Goal: Task Accomplishment & Management: Manage account settings

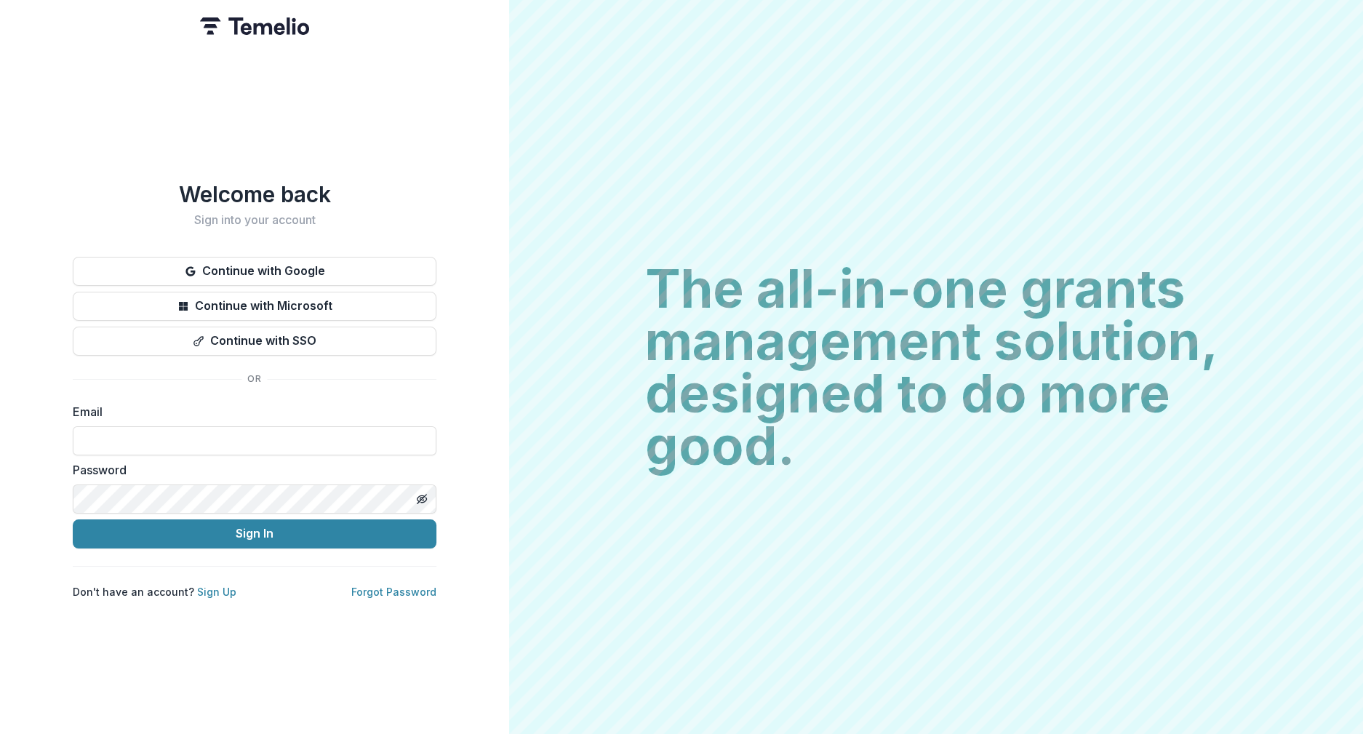
click at [265, 417] on div "Email" at bounding box center [255, 429] width 364 height 52
click at [266, 432] on input at bounding box center [255, 440] width 364 height 29
click at [278, 415] on div "Email" at bounding box center [255, 429] width 364 height 52
click at [269, 444] on input at bounding box center [255, 440] width 364 height 29
type input "**********"
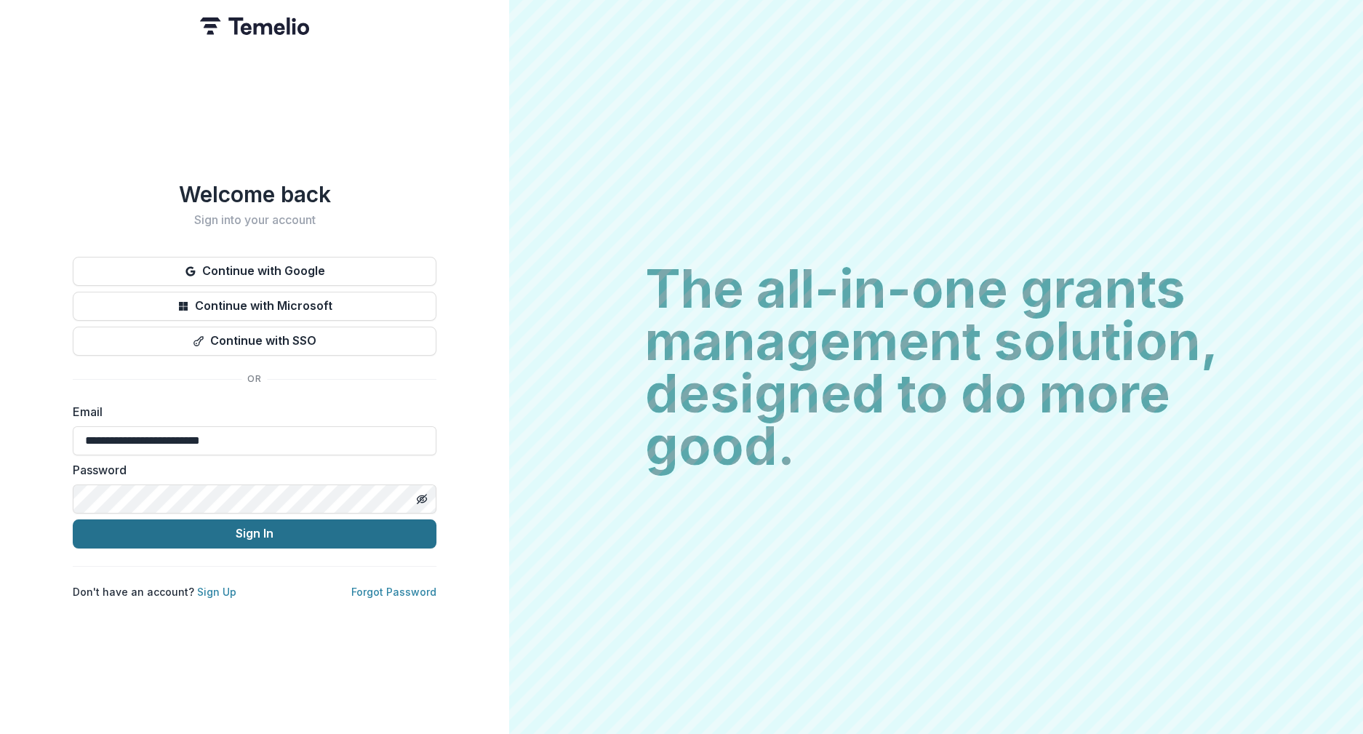
click at [246, 524] on button "Sign In" at bounding box center [255, 533] width 364 height 29
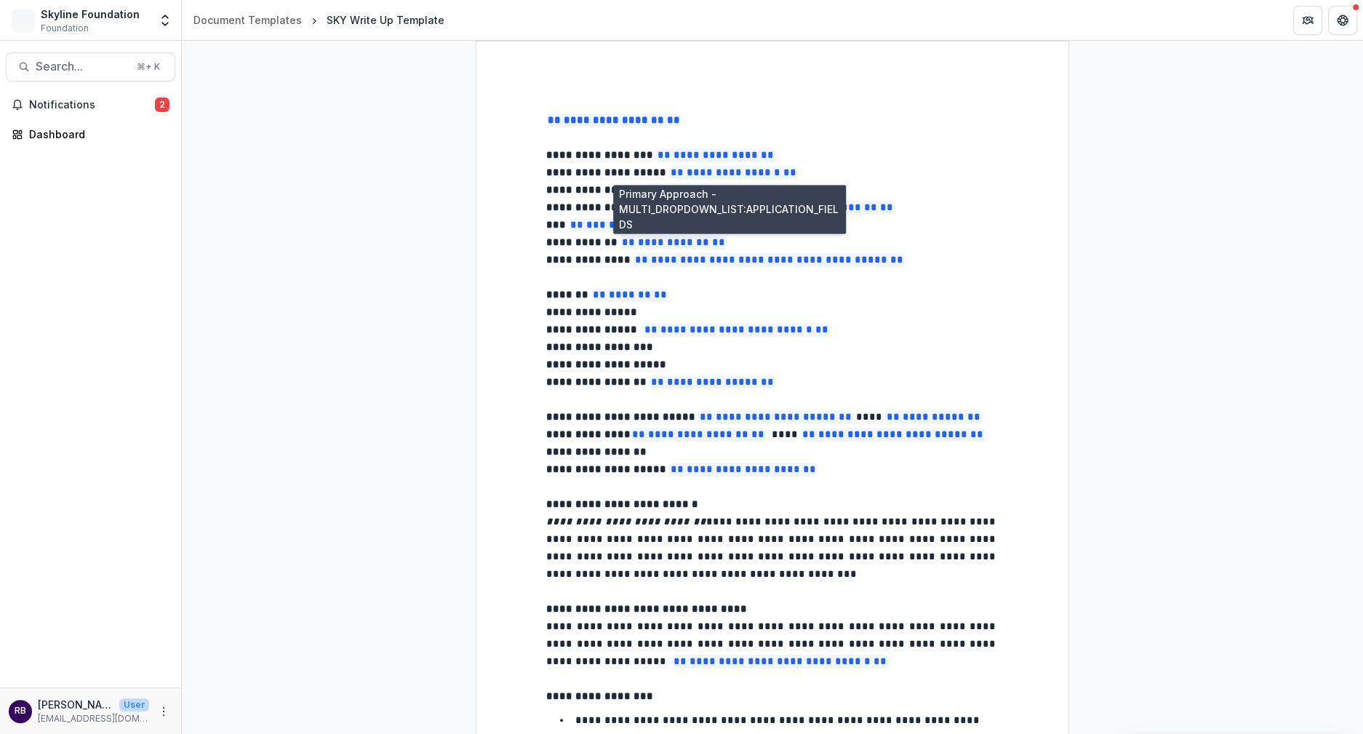
select select "**********"
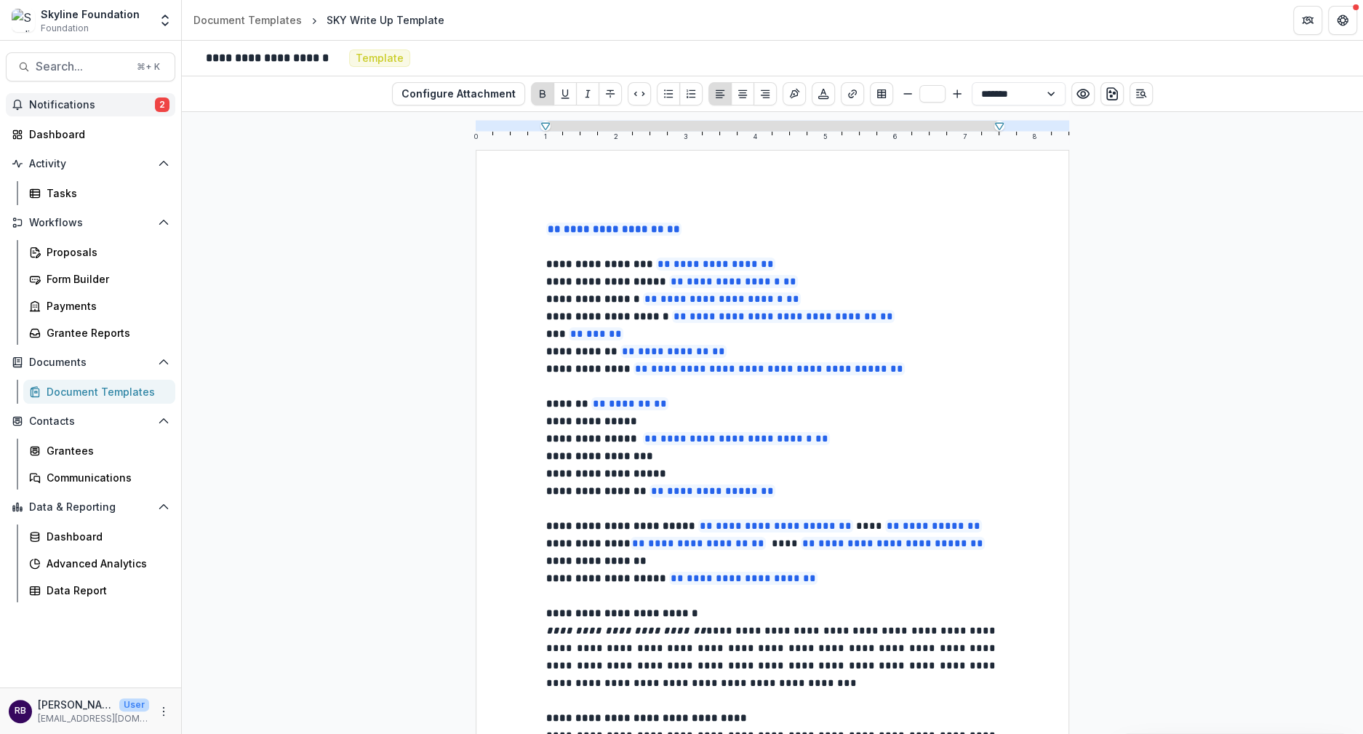
click at [79, 100] on span "Notifications" at bounding box center [92, 105] width 126 height 12
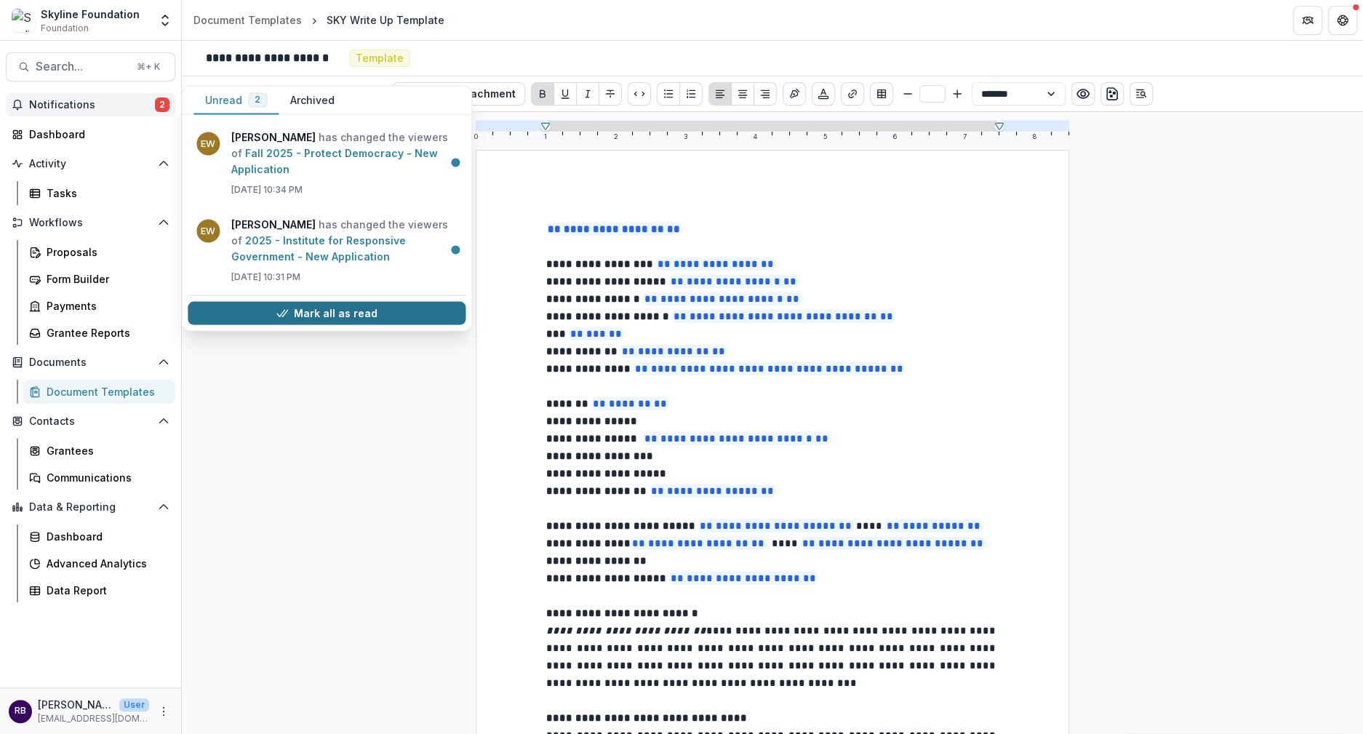
click at [380, 317] on button "Mark all as read" at bounding box center [327, 313] width 278 height 23
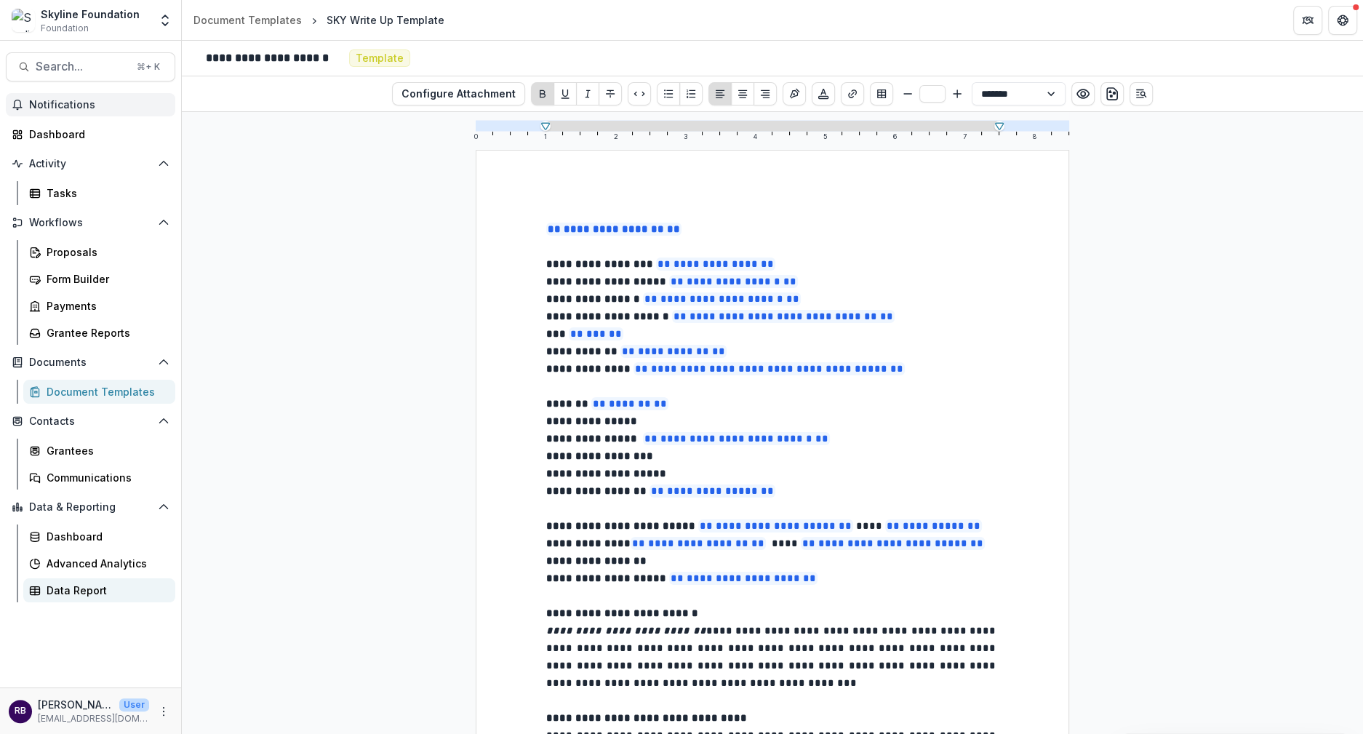
click at [82, 583] on div "Data Report" at bounding box center [105, 590] width 117 height 15
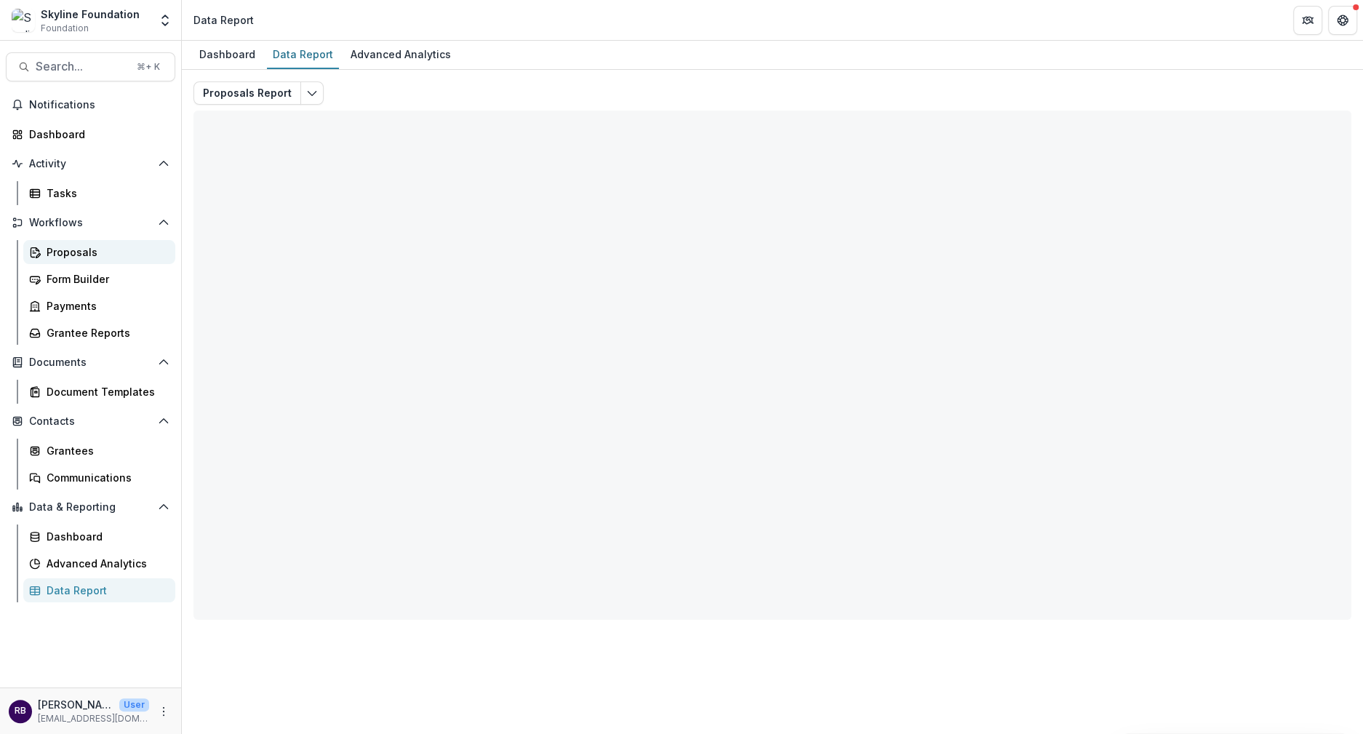
click at [84, 247] on div "Proposals" at bounding box center [105, 251] width 117 height 15
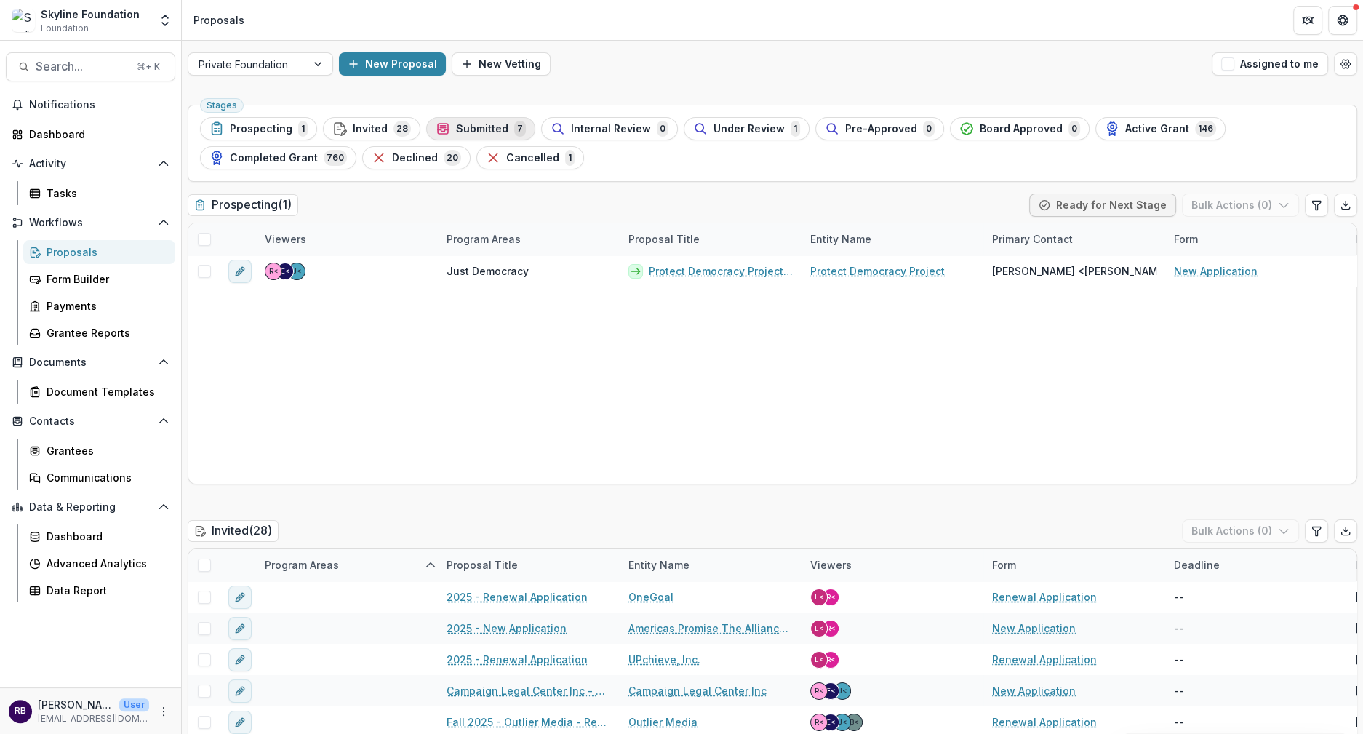
click at [474, 119] on button "Submitted 7" at bounding box center [480, 128] width 109 height 23
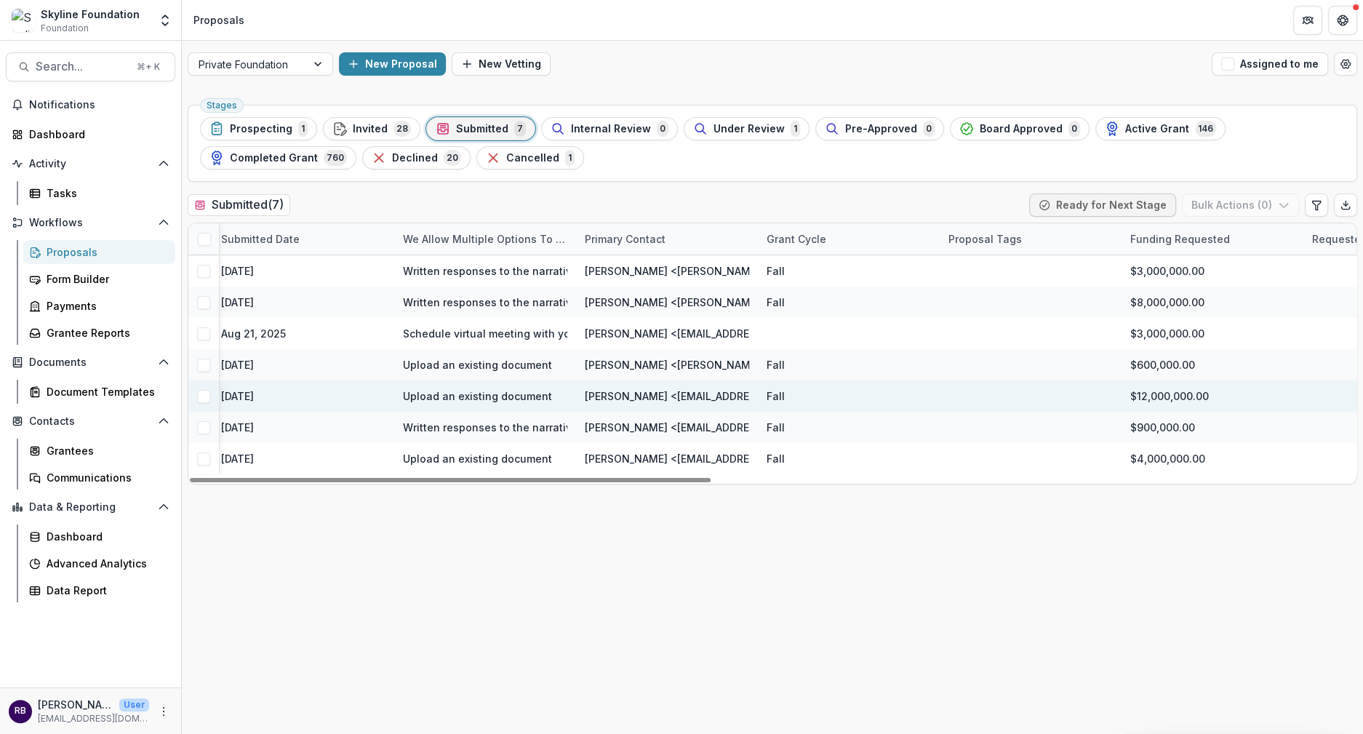
scroll to position [0, 1445]
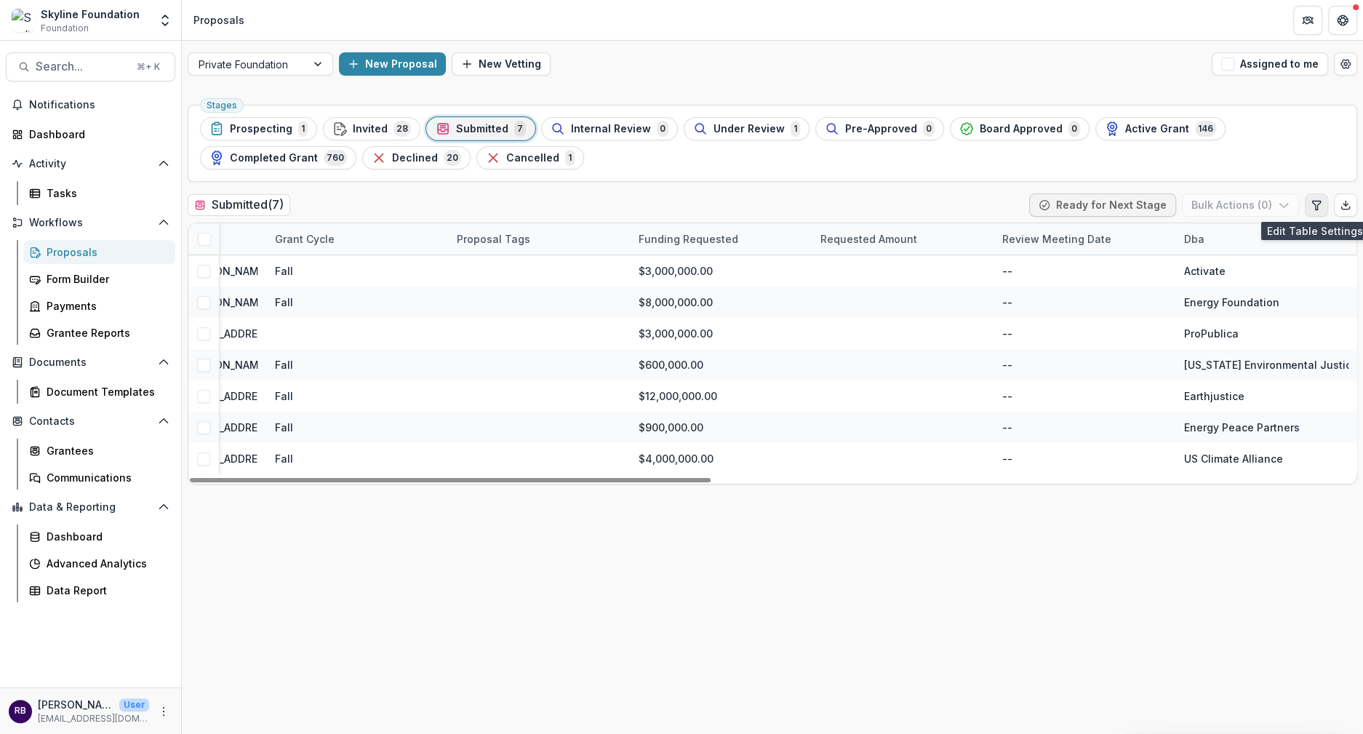
click at [1315, 210] on button "Edit table settings" at bounding box center [1316, 205] width 23 height 23
select select "******"
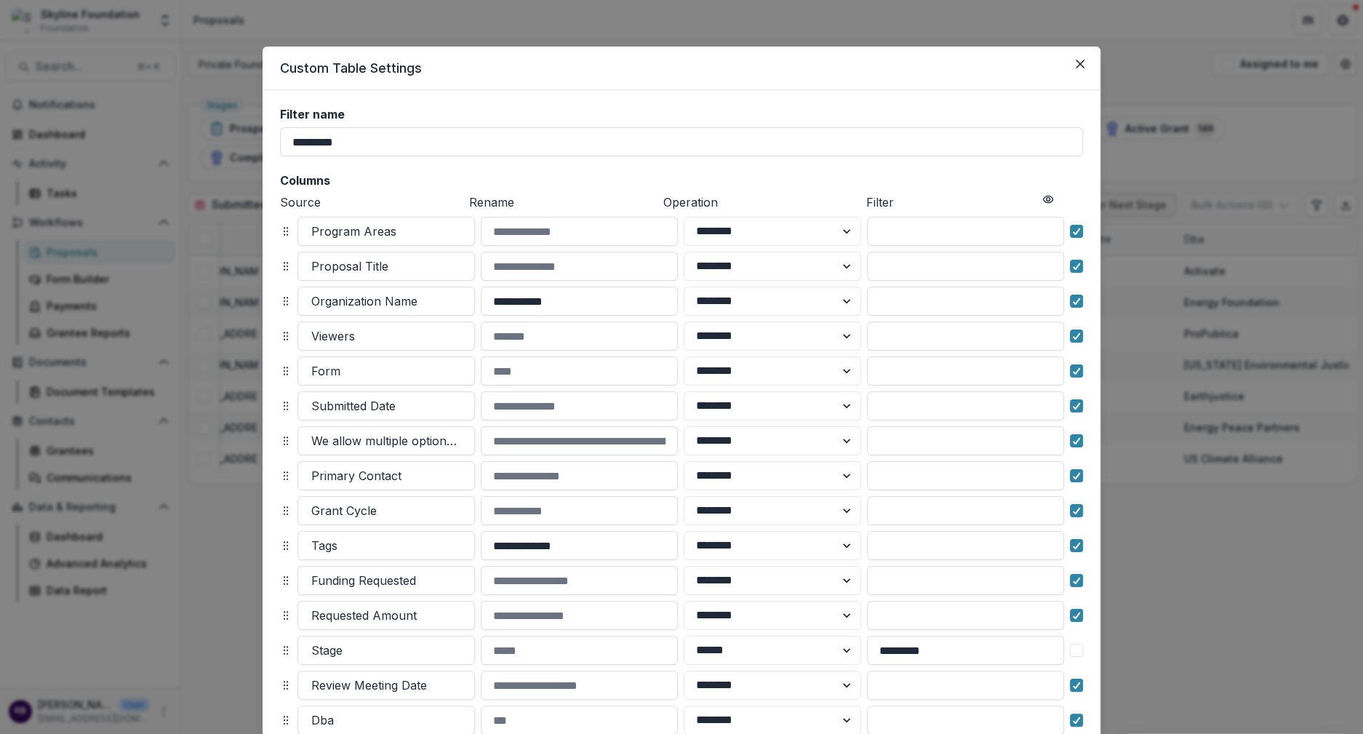
scroll to position [140, 0]
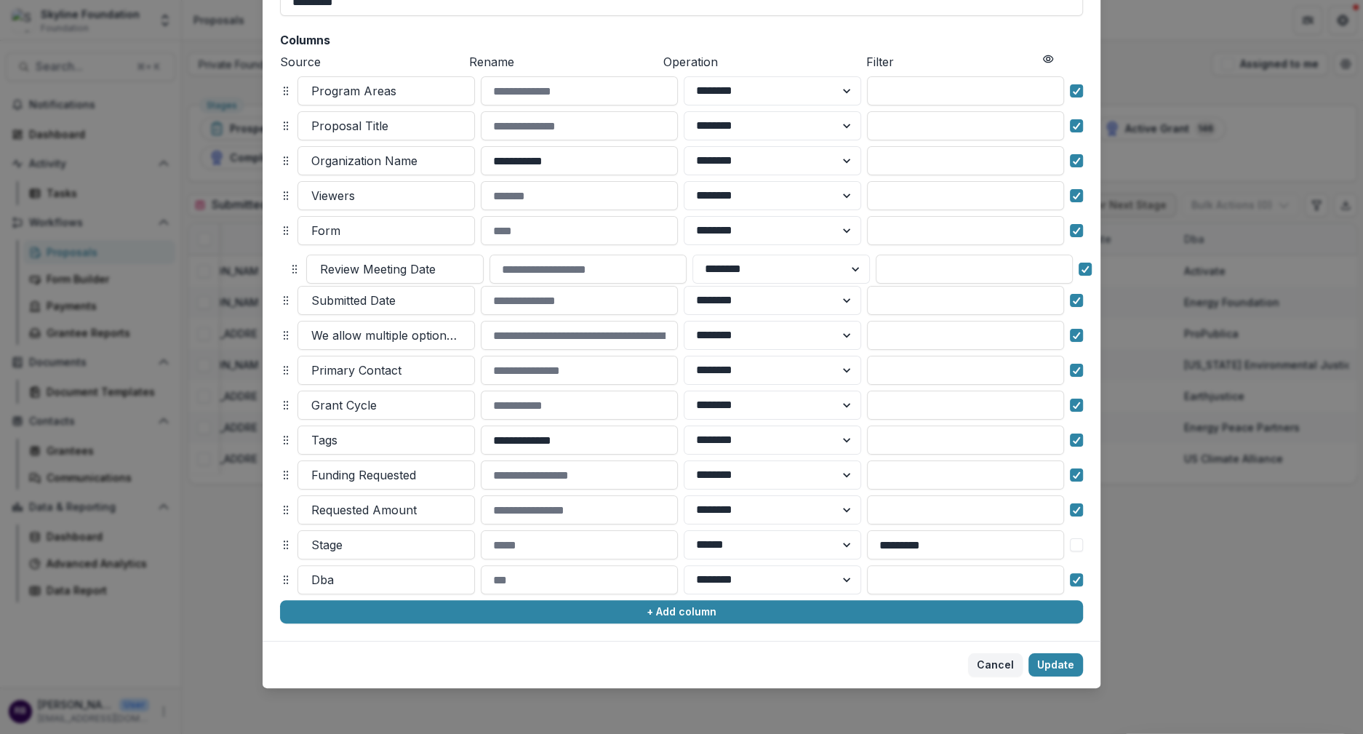
drag, startPoint x: 282, startPoint y: 546, endPoint x: 290, endPoint y: 272, distance: 273.7
click at [290, 272] on icon at bounding box center [295, 269] width 12 height 12
select select "******"
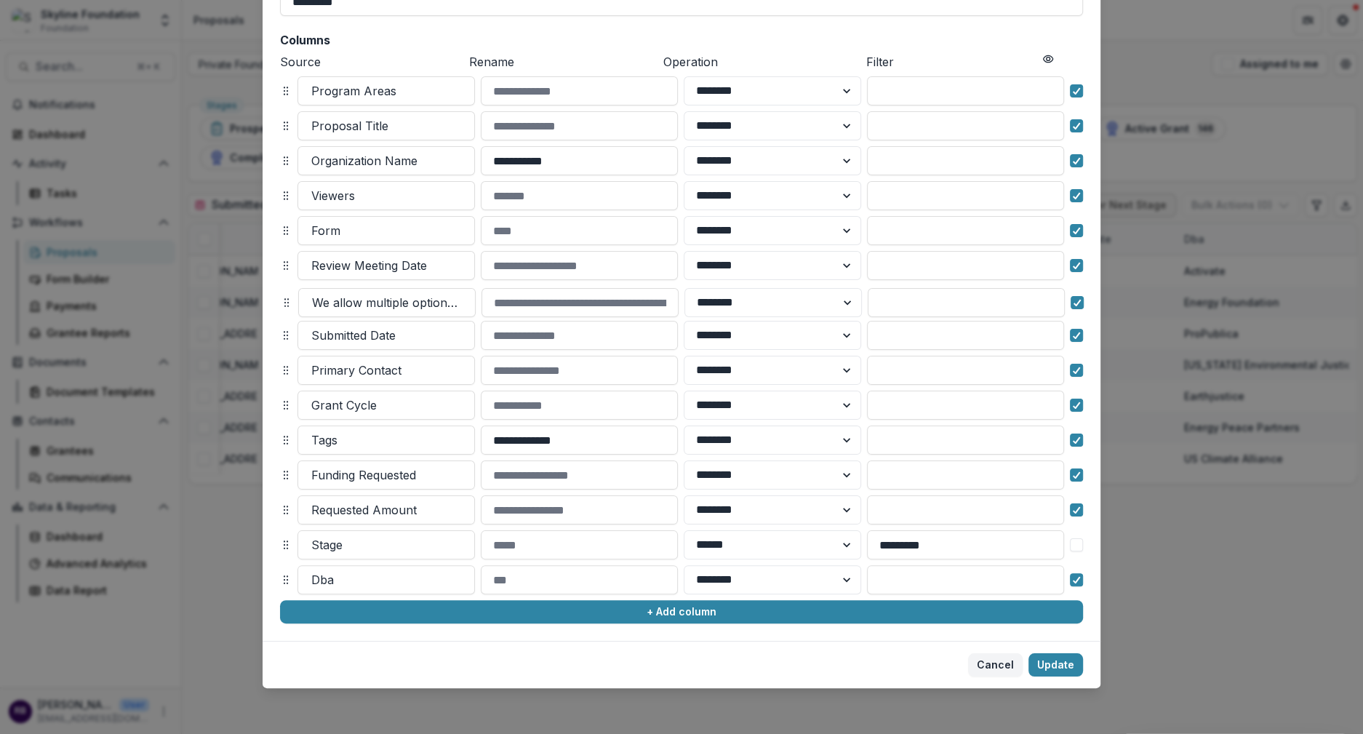
drag, startPoint x: 287, startPoint y: 334, endPoint x: 287, endPoint y: 303, distance: 31.3
click at [287, 303] on icon at bounding box center [287, 303] width 12 height 12
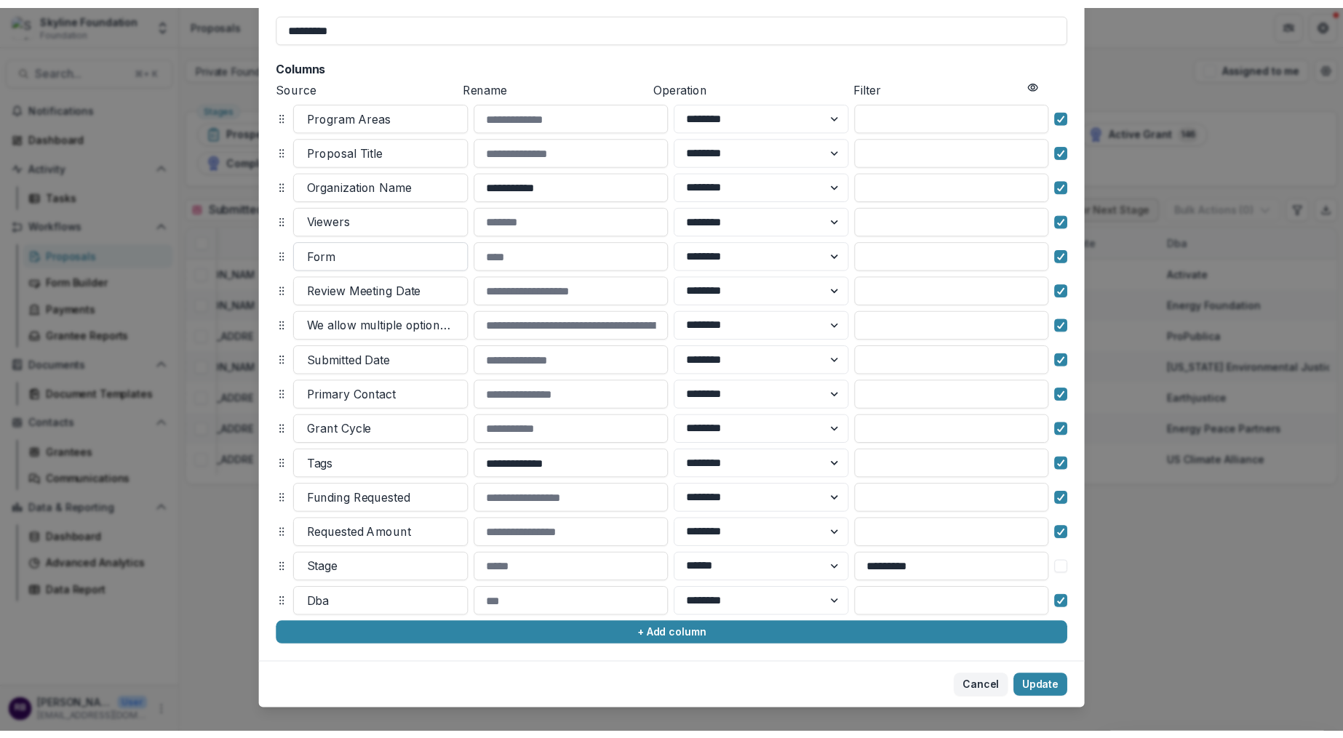
scroll to position [122, 0]
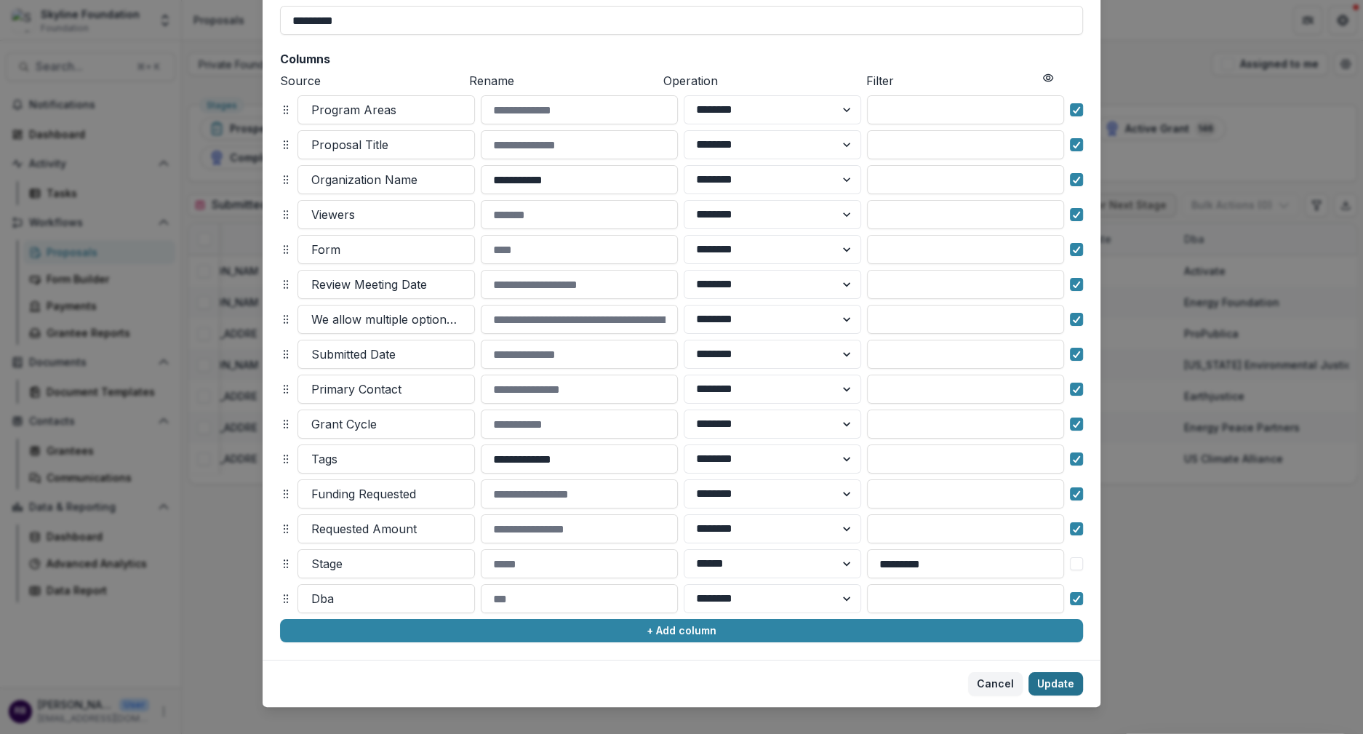
click at [1054, 687] on button "Update" at bounding box center [1056, 683] width 55 height 23
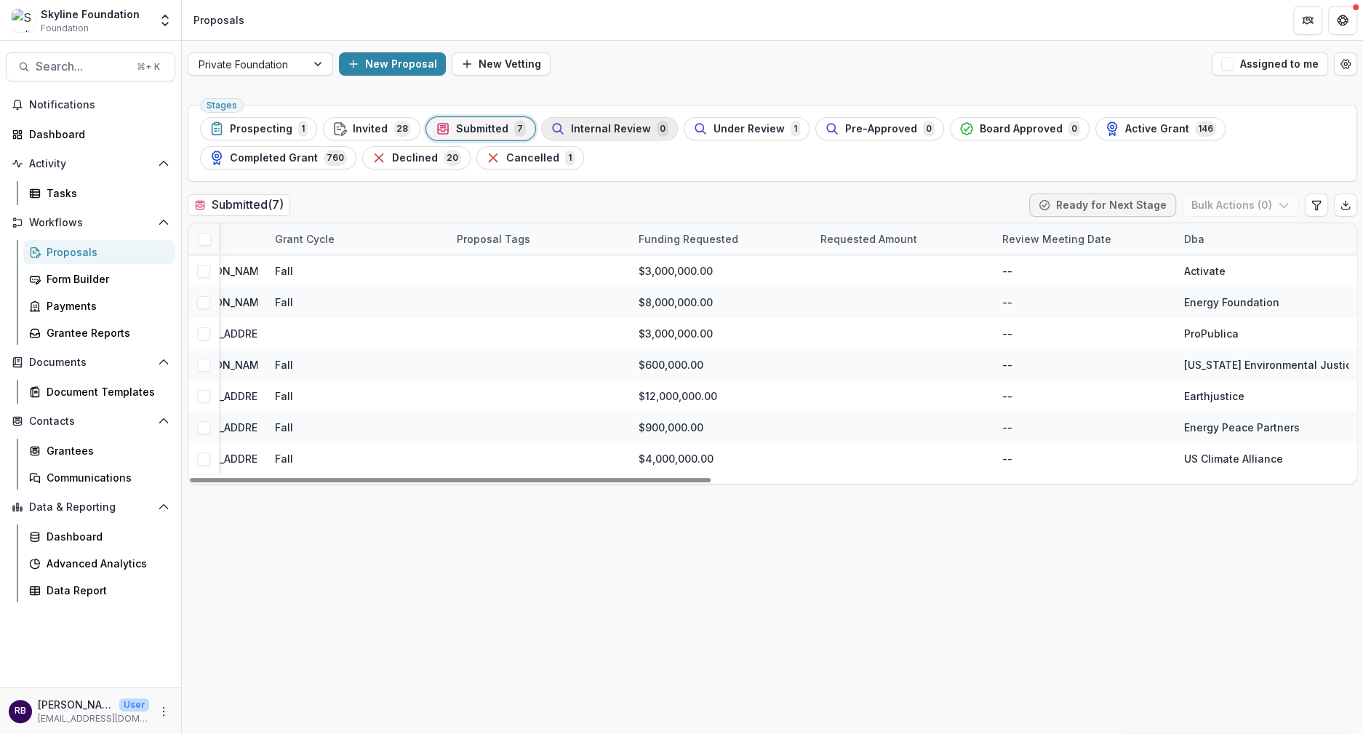
click at [602, 130] on span "Internal Review" at bounding box center [611, 129] width 80 height 12
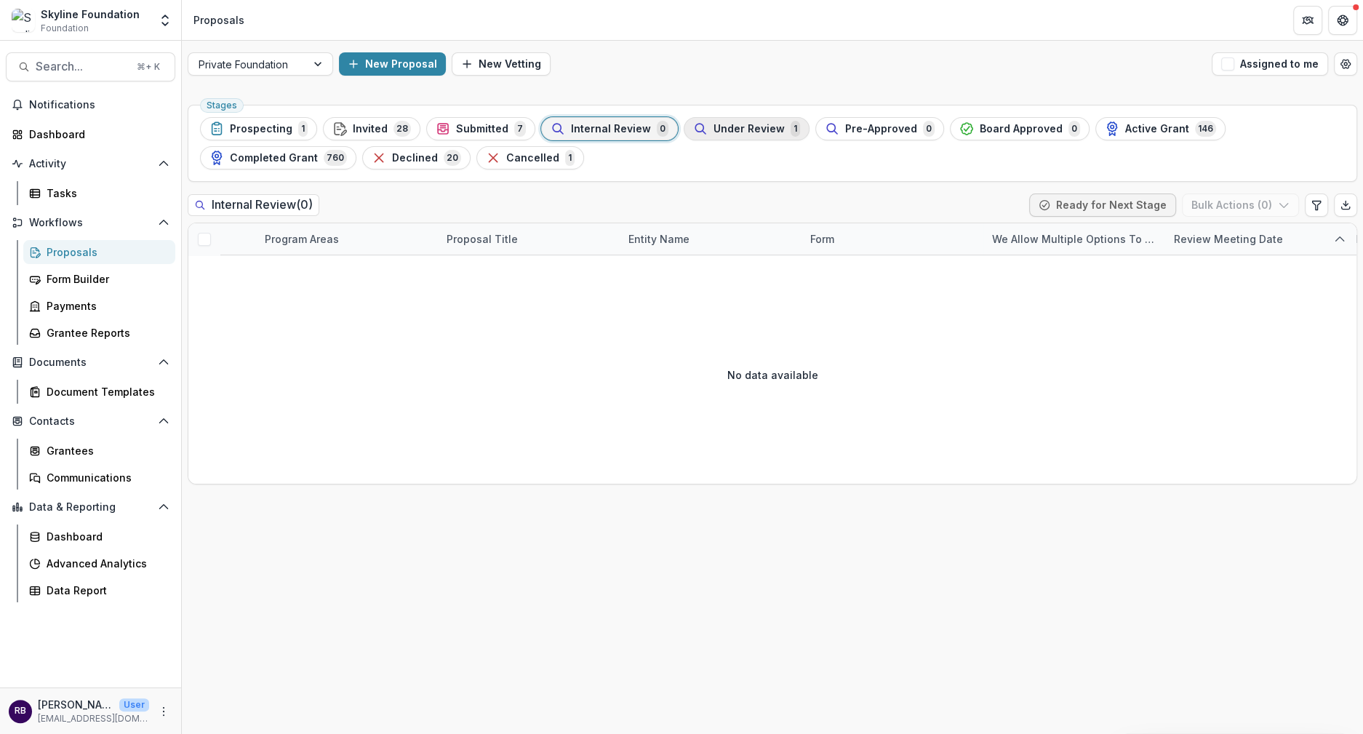
click at [714, 124] on span "Under Review" at bounding box center [749, 129] width 71 height 12
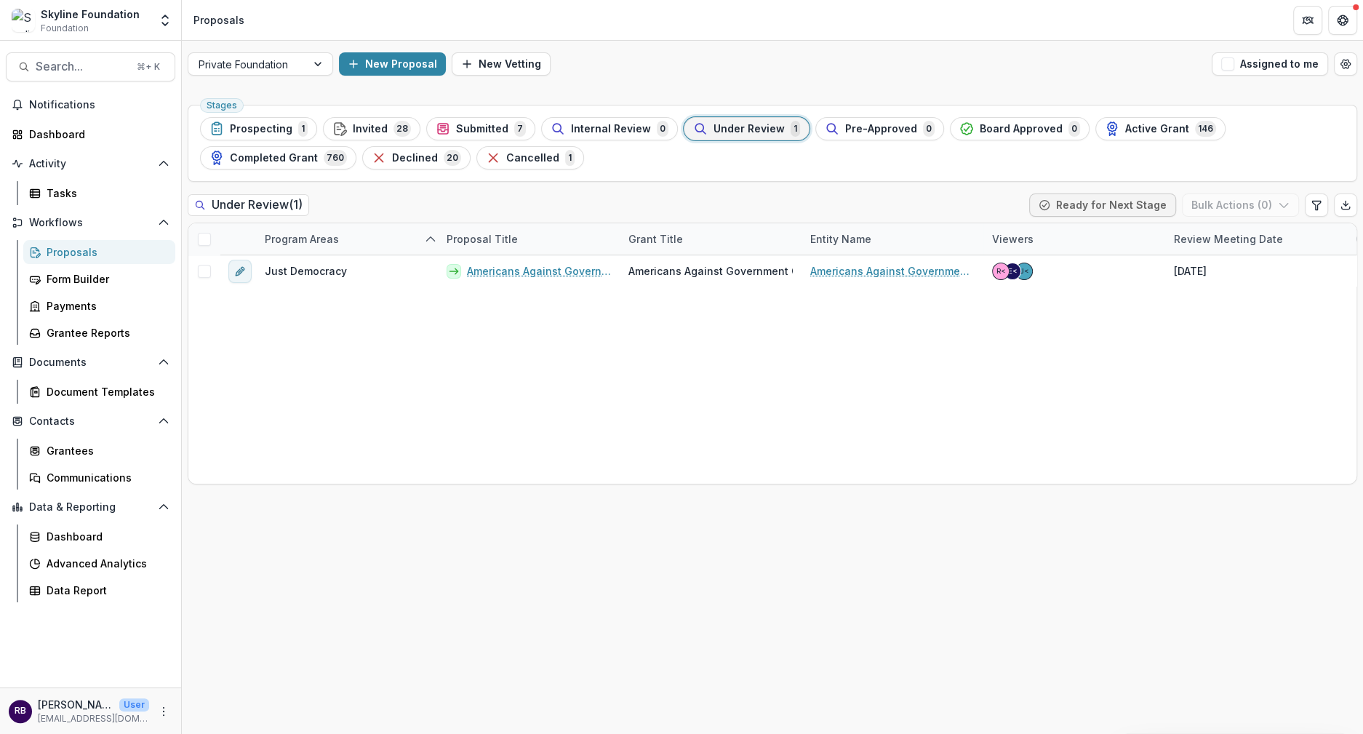
click at [92, 250] on div "Proposals" at bounding box center [105, 251] width 117 height 15
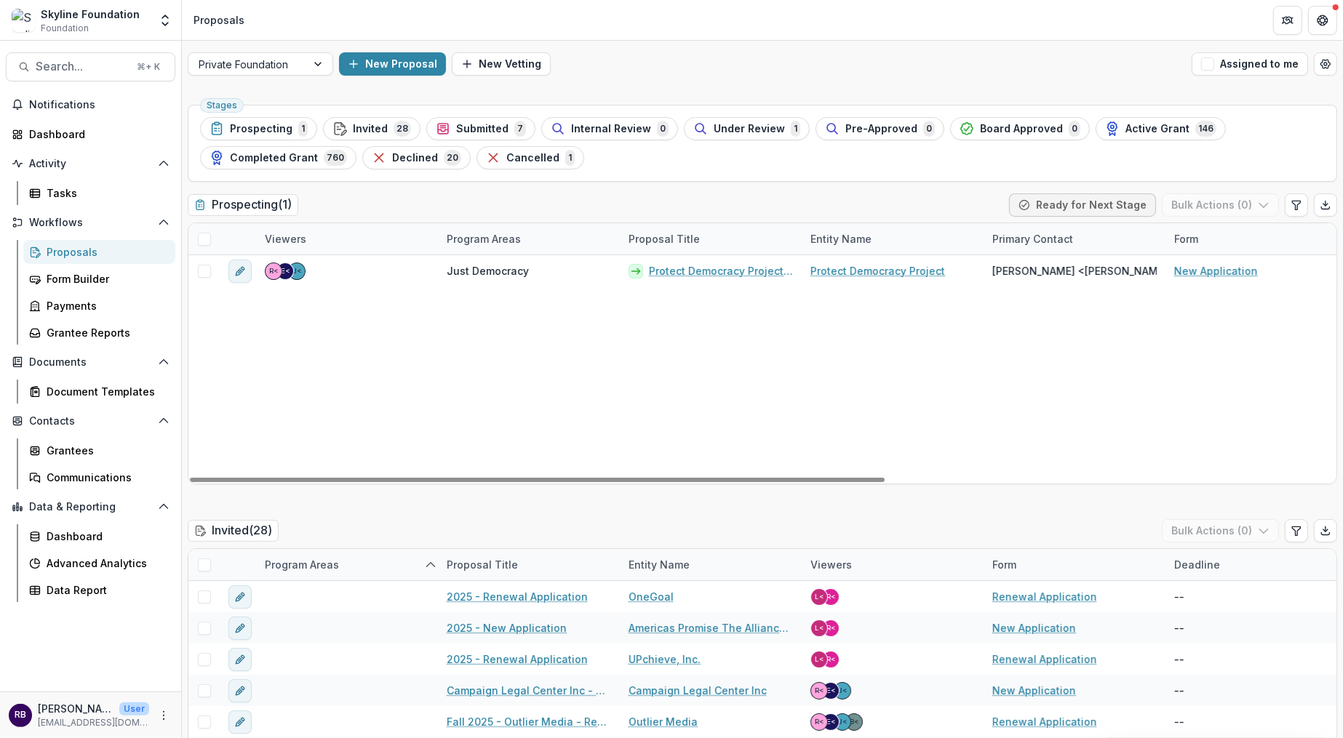
click at [54, 254] on div "Proposals" at bounding box center [105, 251] width 117 height 15
